Goal: Information Seeking & Learning: Learn about a topic

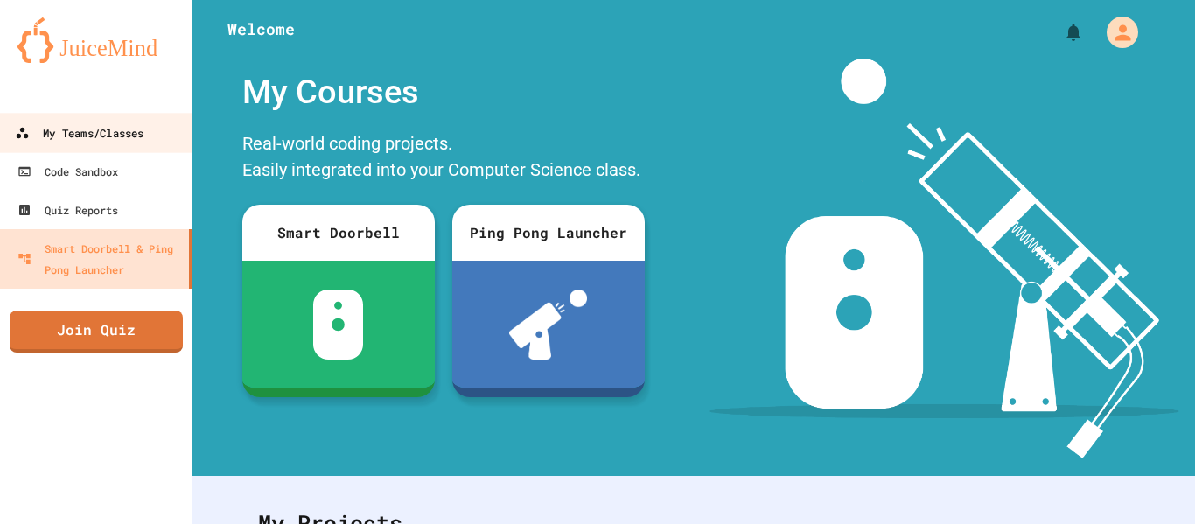
click at [69, 133] on div "My Teams/Classes" at bounding box center [79, 134] width 129 height 22
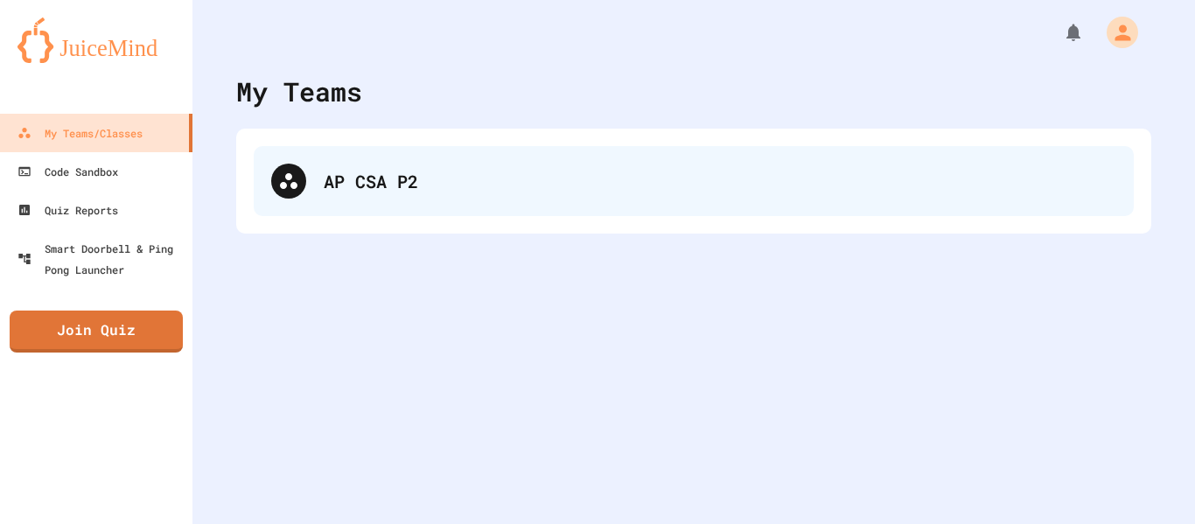
click at [424, 192] on div "AP CSA P2" at bounding box center [720, 181] width 793 height 26
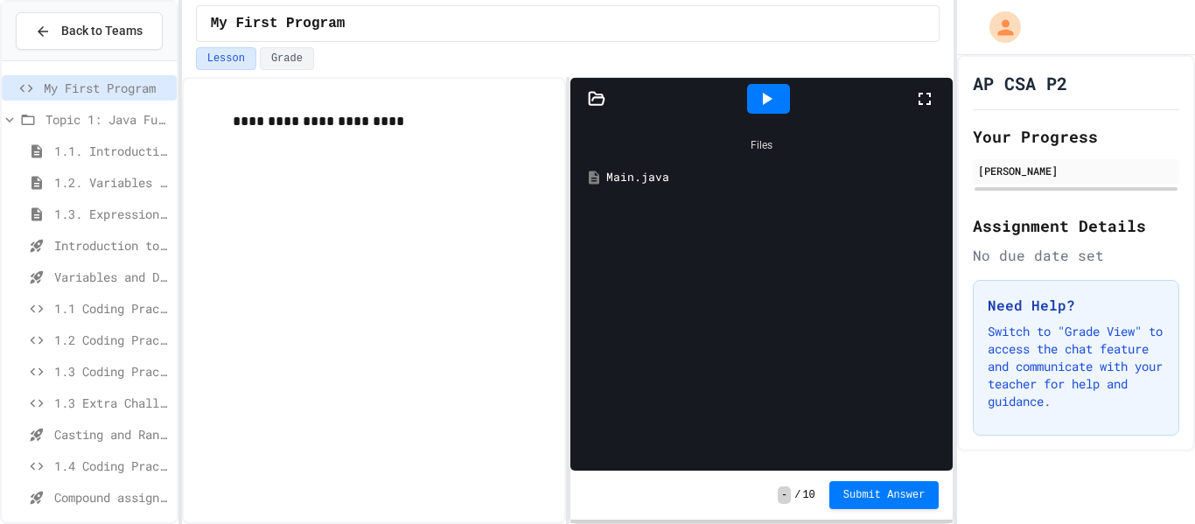
scroll to position [228, 0]
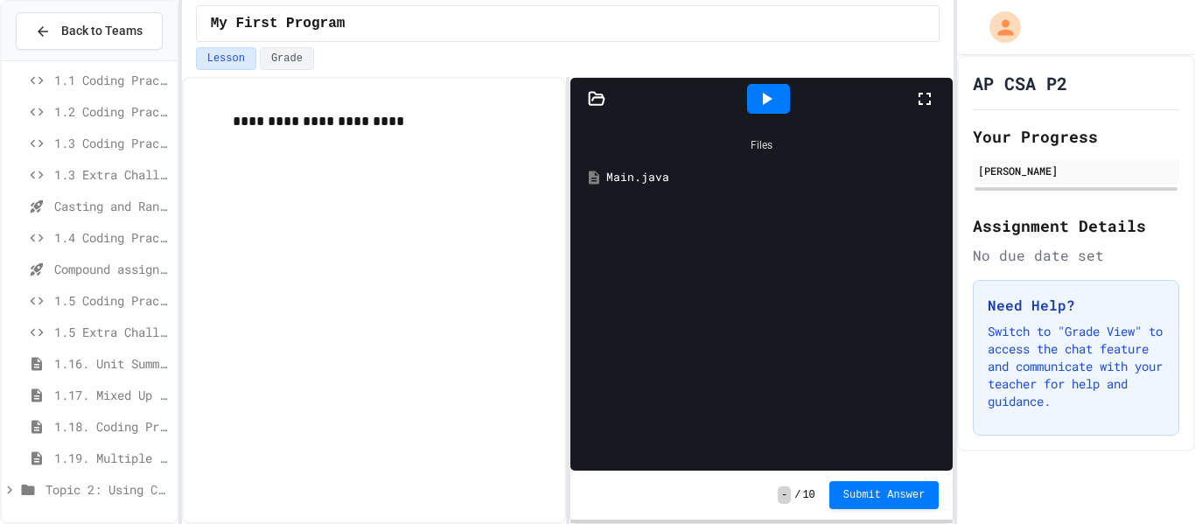
click at [110, 401] on span "1.17. Mixed Up Code Practice 1.1-1.6" at bounding box center [112, 395] width 116 height 18
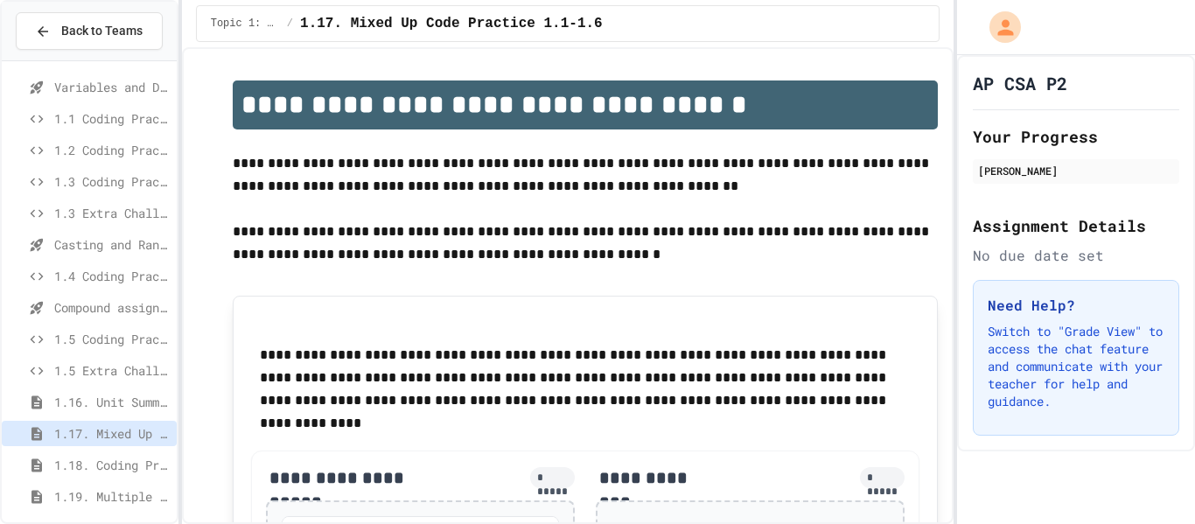
scroll to position [228, 0]
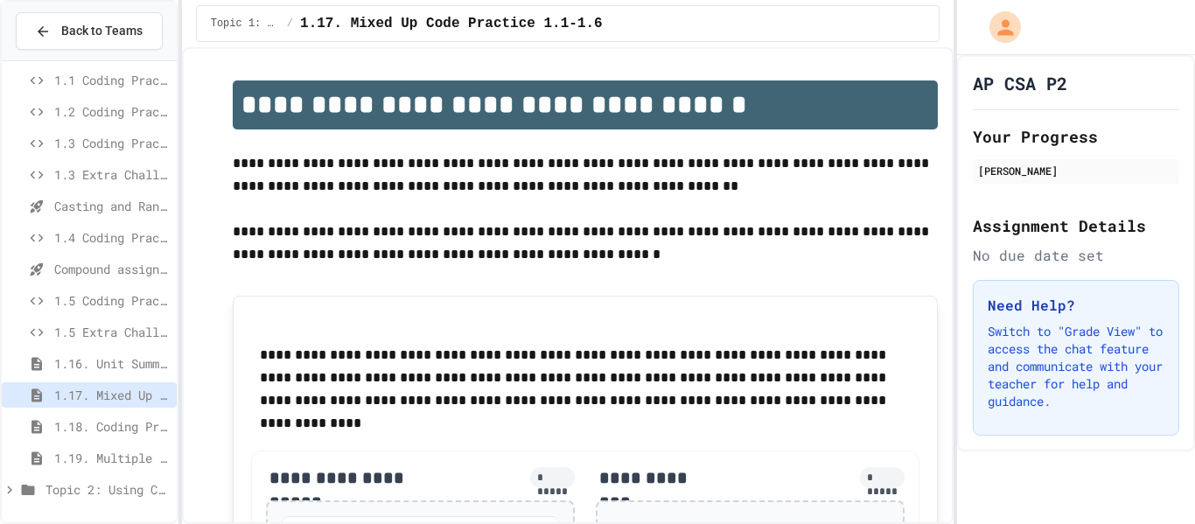
click at [100, 482] on span "Topic 2: Using Classes" at bounding box center [108, 489] width 124 height 18
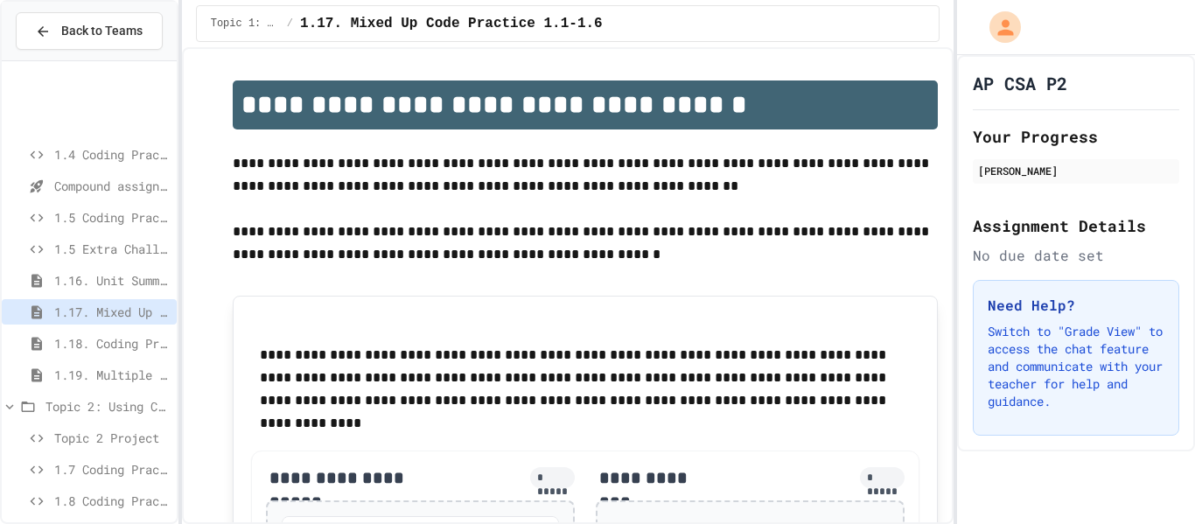
scroll to position [417, 0]
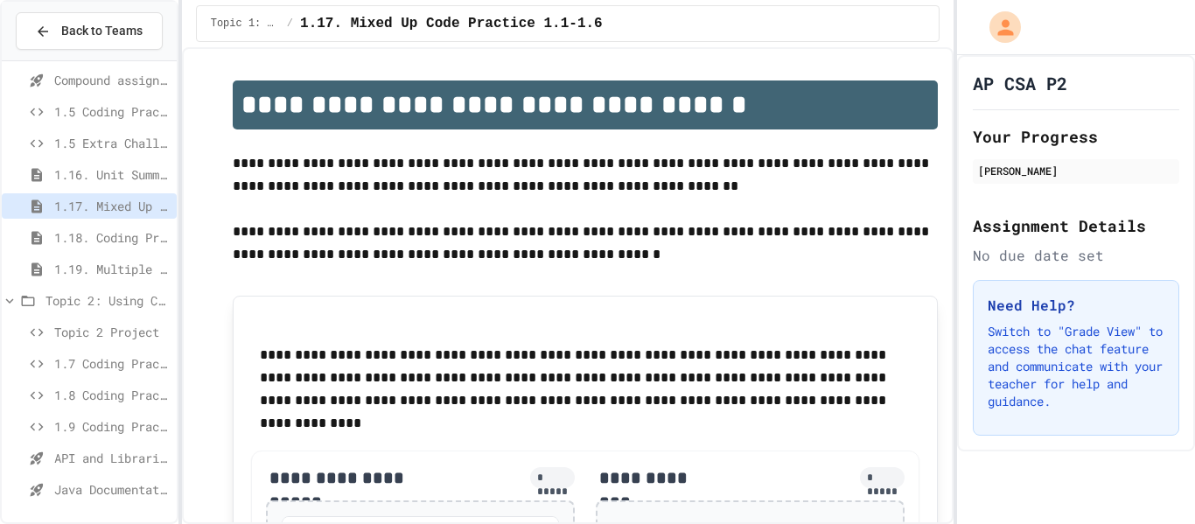
click at [79, 368] on span "1.7 Coding Practice" at bounding box center [112, 363] width 116 height 18
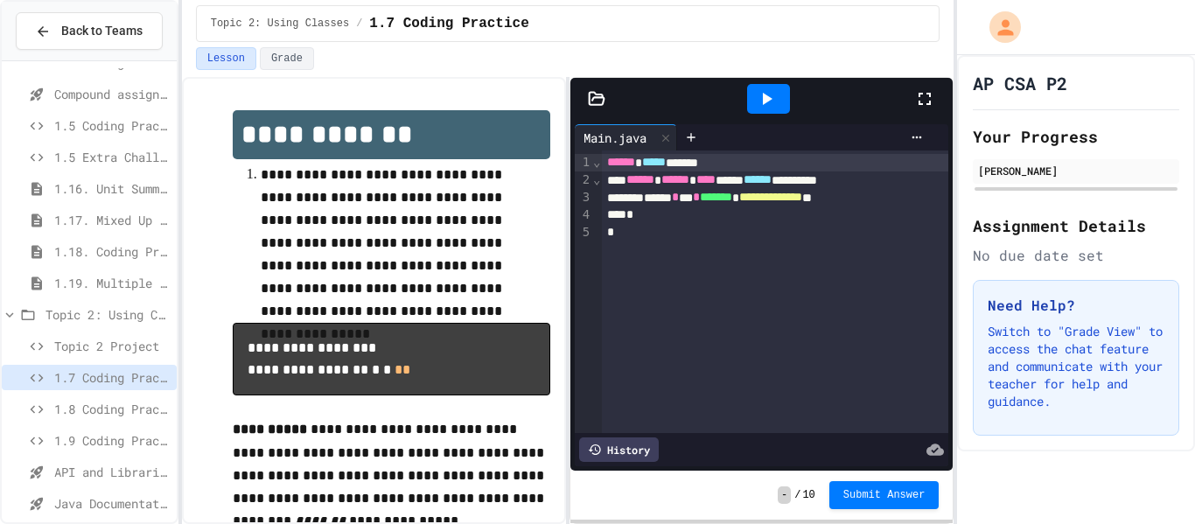
scroll to position [158, 0]
